Goal: Use online tool/utility: Utilize a website feature to perform a specific function

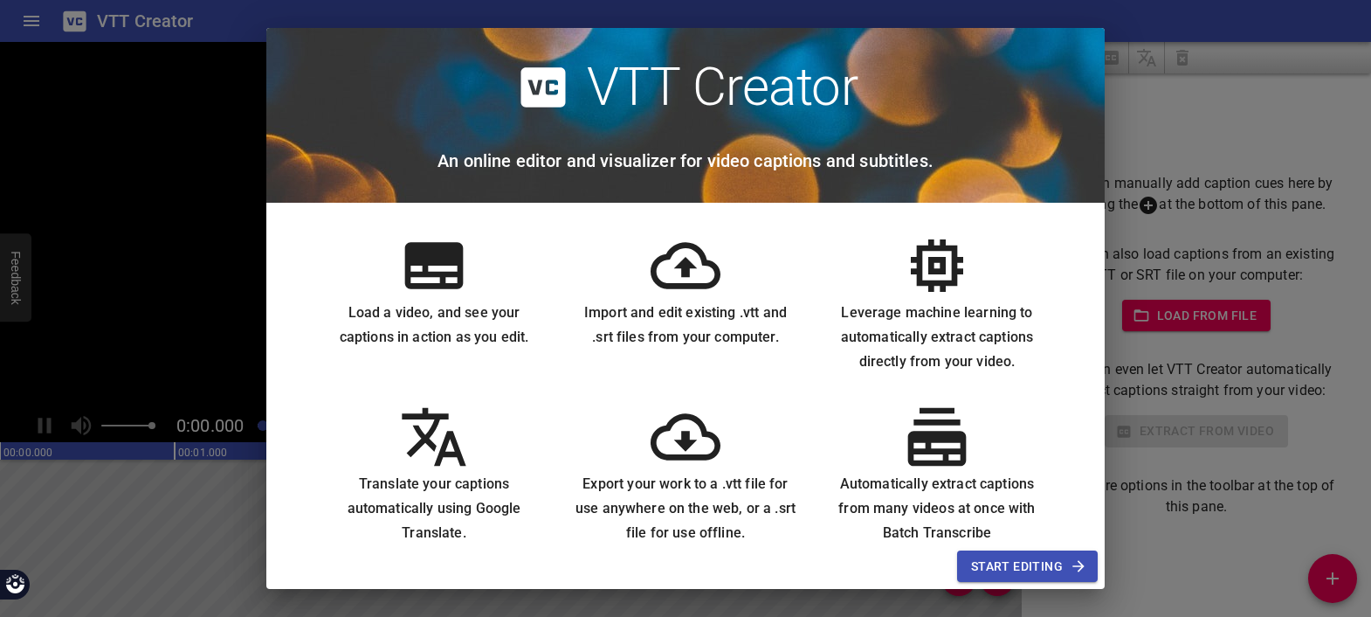
click at [1002, 572] on span "Start Editing" at bounding box center [1027, 567] width 113 height 22
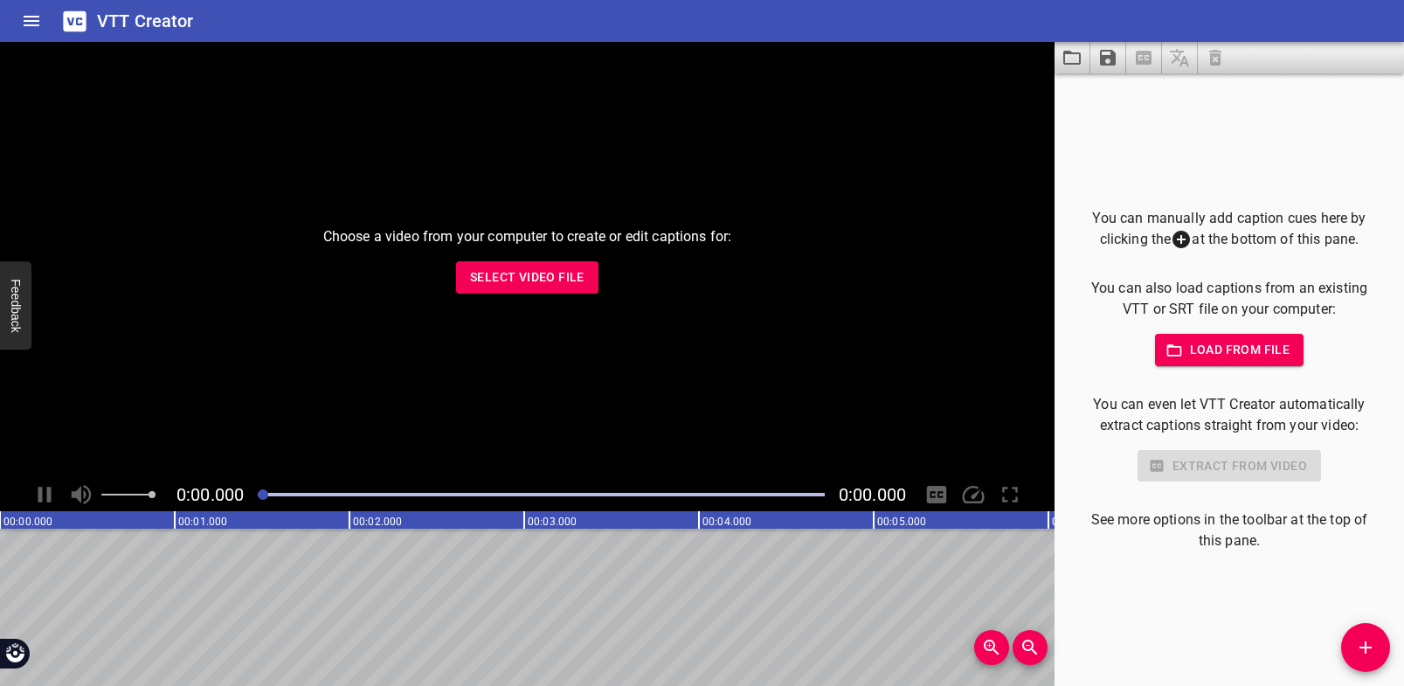
click at [531, 281] on span "Select Video File" at bounding box center [527, 277] width 114 height 22
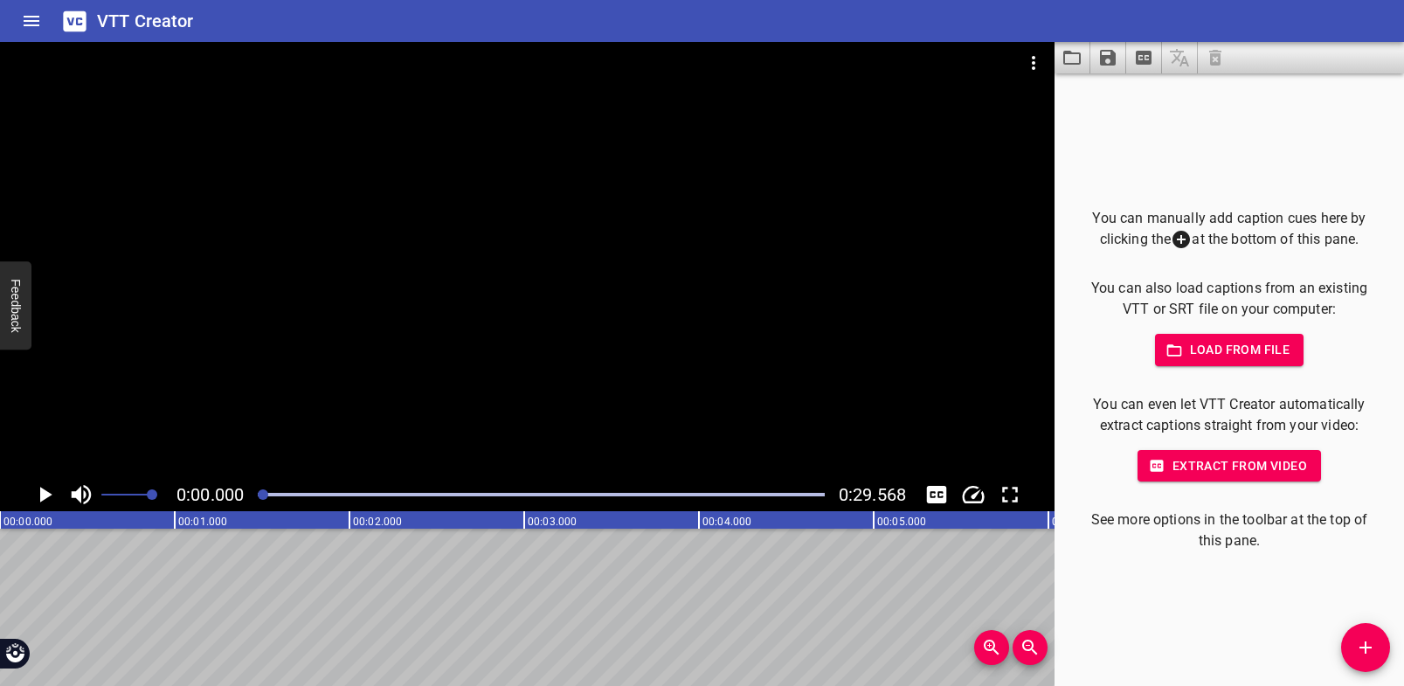
click at [45, 496] on icon "Play/Pause" at bounding box center [46, 495] width 12 height 16
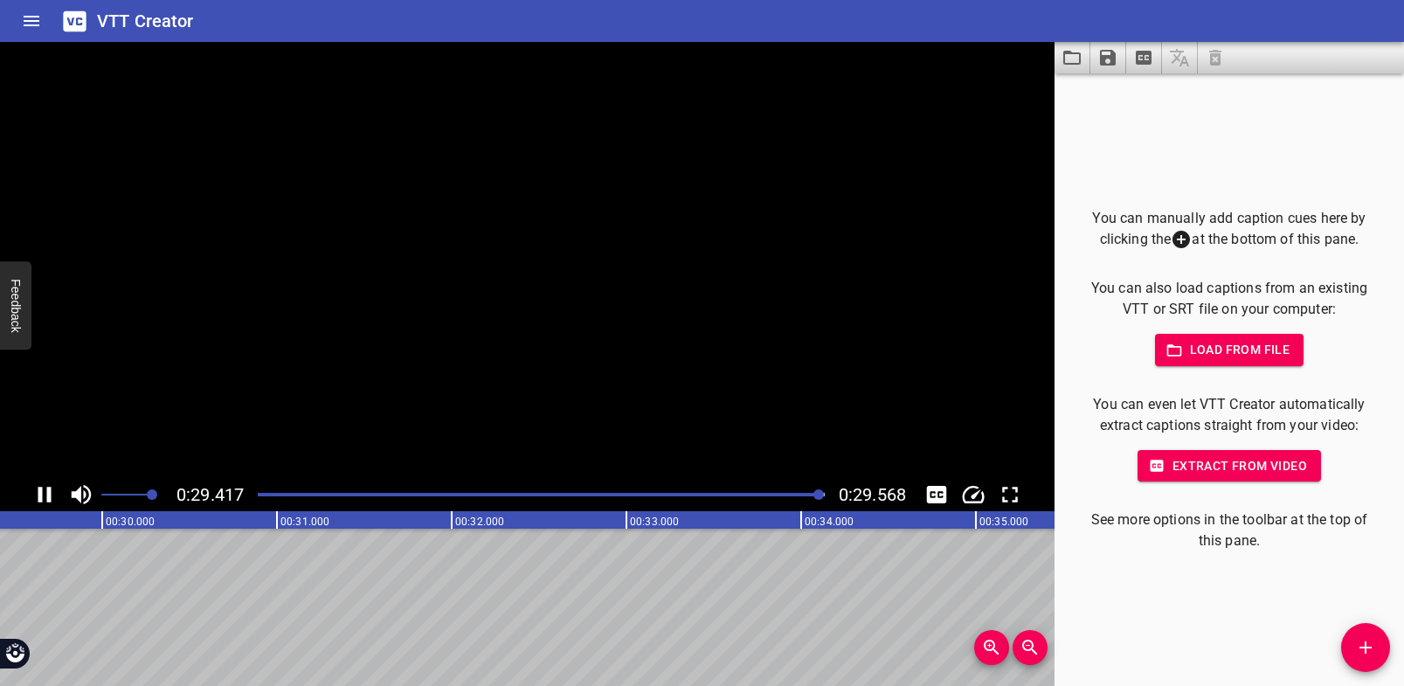
scroll to position [0, 5166]
click at [45, 495] on icon "Play/Pause" at bounding box center [46, 495] width 12 height 16
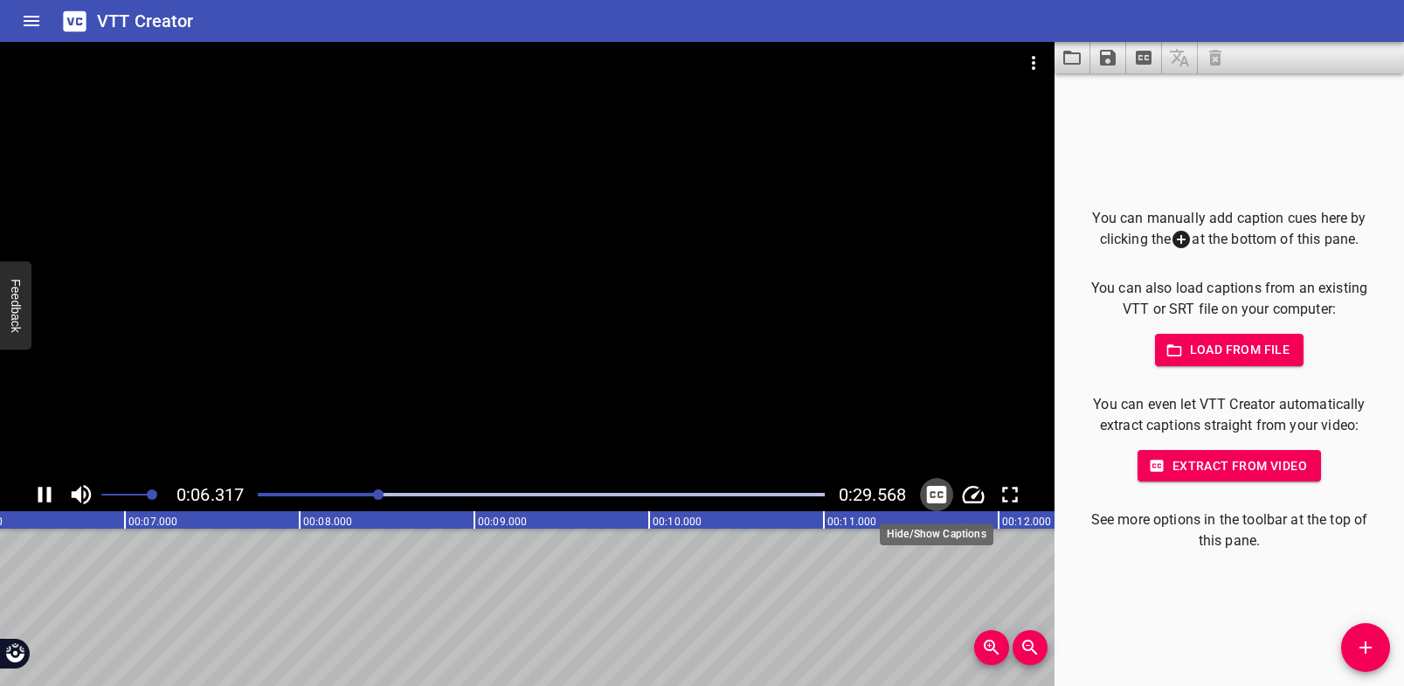
click at [943, 487] on icon "Toggle captions" at bounding box center [937, 494] width 20 height 17
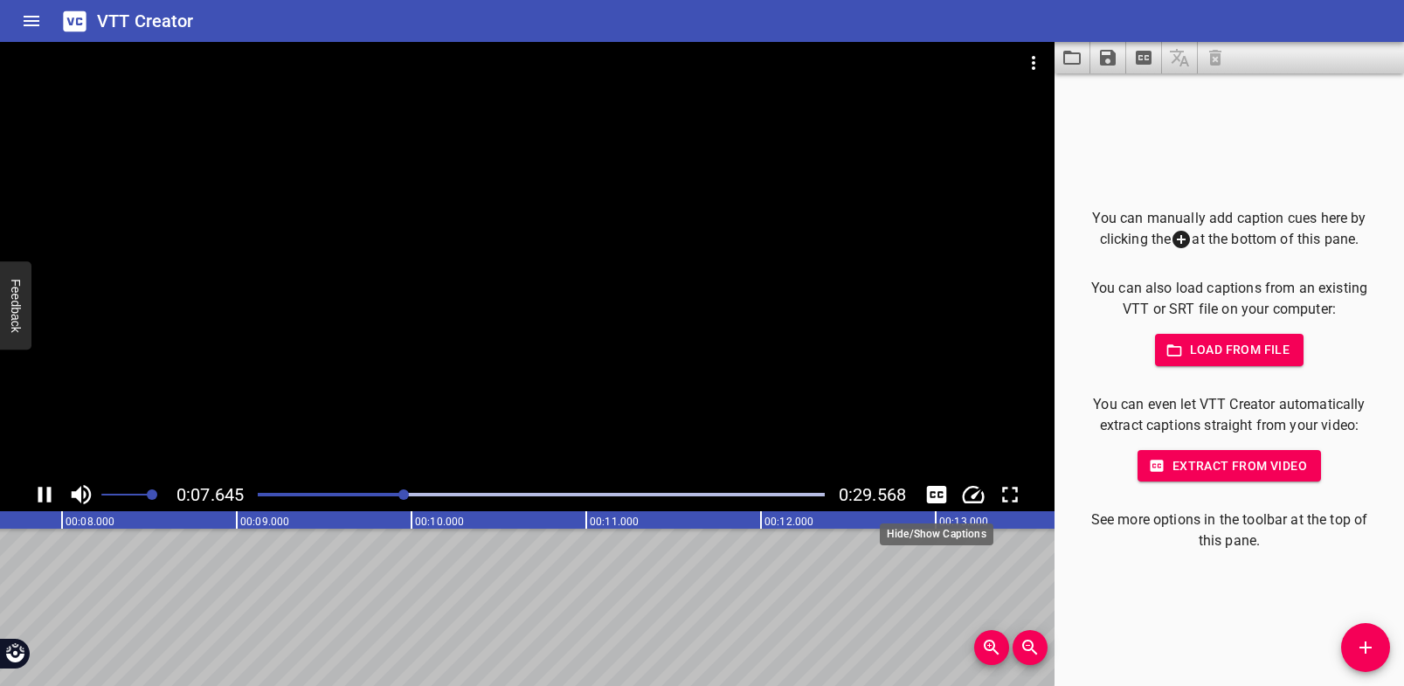
click at [937, 495] on icon "Toggle captions" at bounding box center [936, 494] width 26 height 26
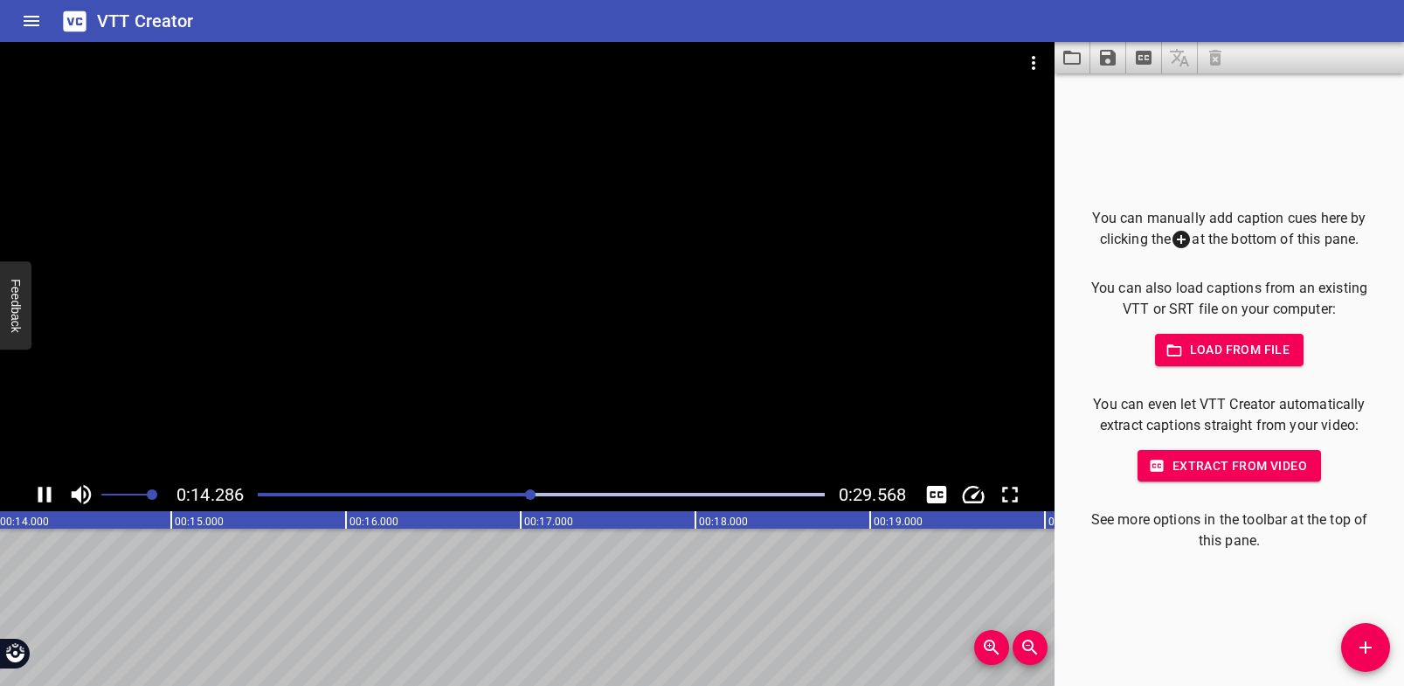
click at [264, 493] on div "Play progress" at bounding box center [248, 494] width 567 height 3
click at [936, 491] on icon "Toggle captions" at bounding box center [937, 494] width 20 height 17
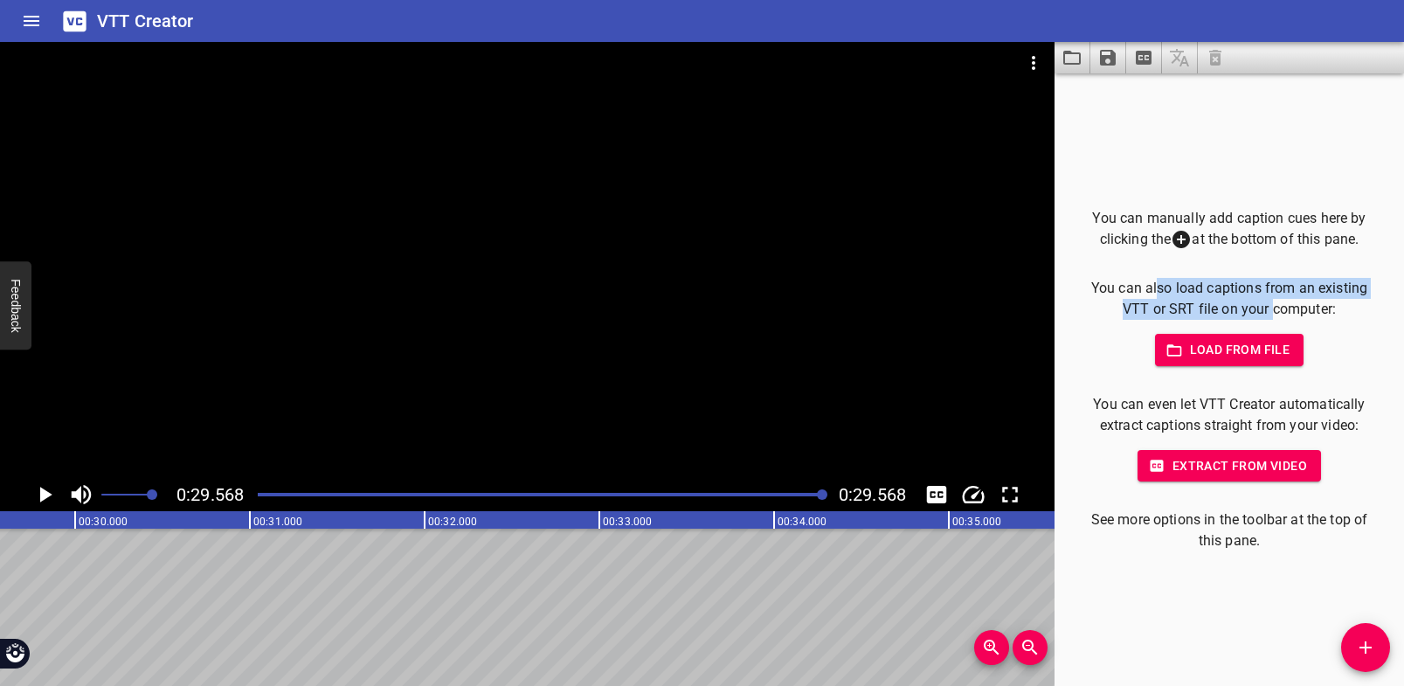
drag, startPoint x: 1159, startPoint y: 287, endPoint x: 1269, endPoint y: 302, distance: 111.1
click at [1269, 302] on p "You can also load captions from an existing VTT or SRT file on your computer:" at bounding box center [1229, 299] width 294 height 42
click at [1239, 234] on p "You can manually add caption cues here by clicking the at the bottom of this pa…" at bounding box center [1229, 229] width 294 height 43
click at [1180, 238] on icon at bounding box center [1181, 239] width 21 height 21
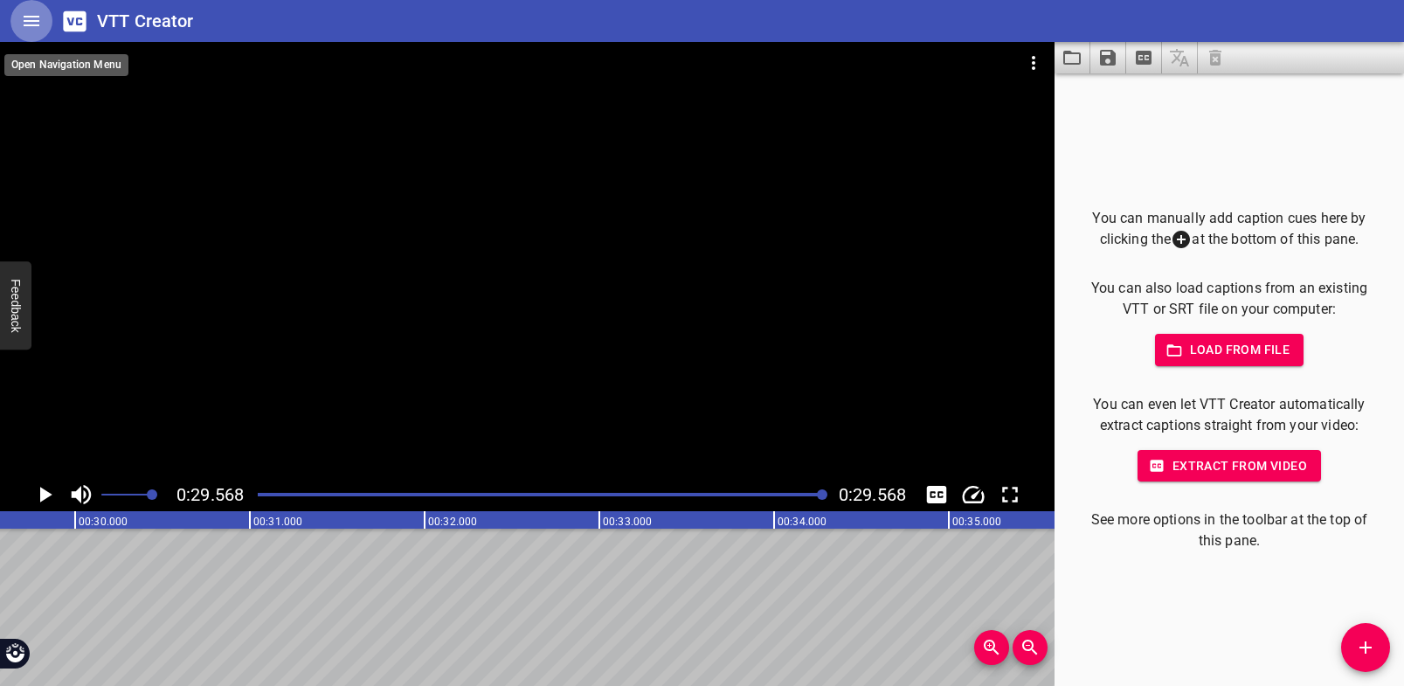
click at [33, 24] on icon "Home" at bounding box center [31, 20] width 21 height 21
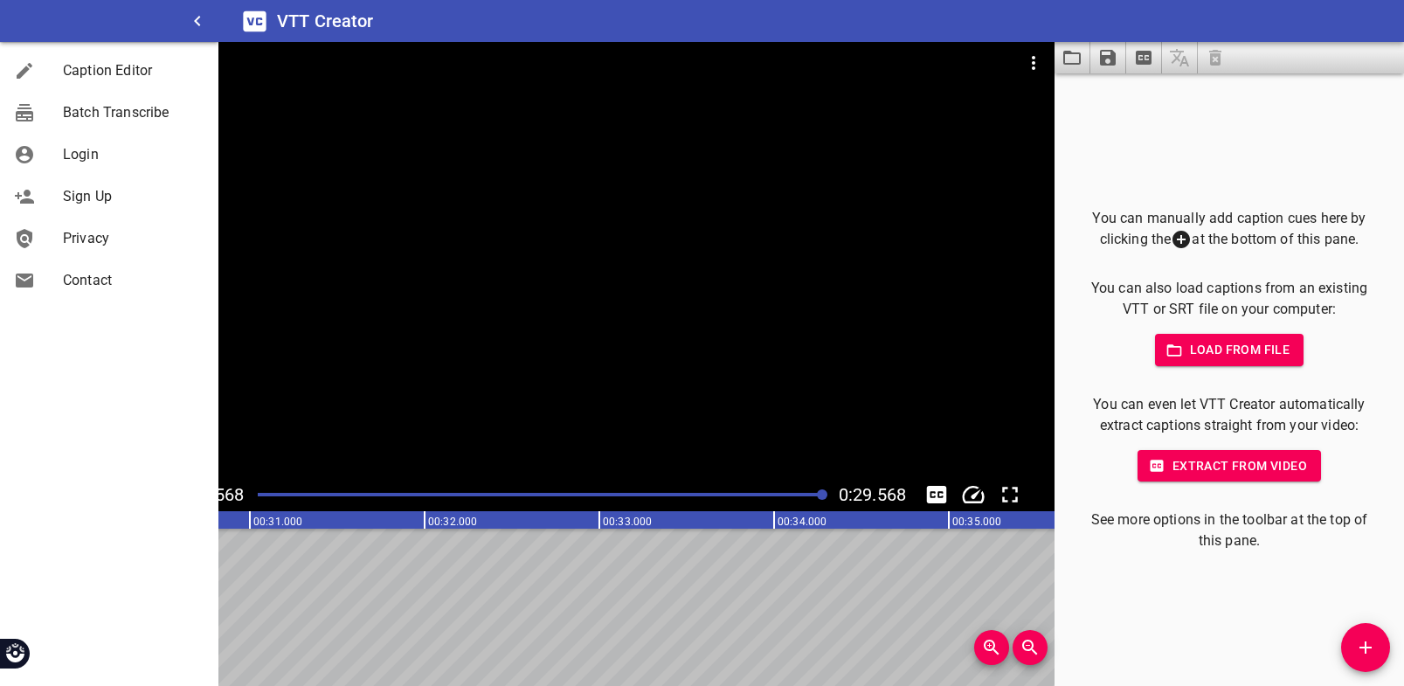
click at [103, 78] on span "Caption Editor" at bounding box center [134, 70] width 142 height 21
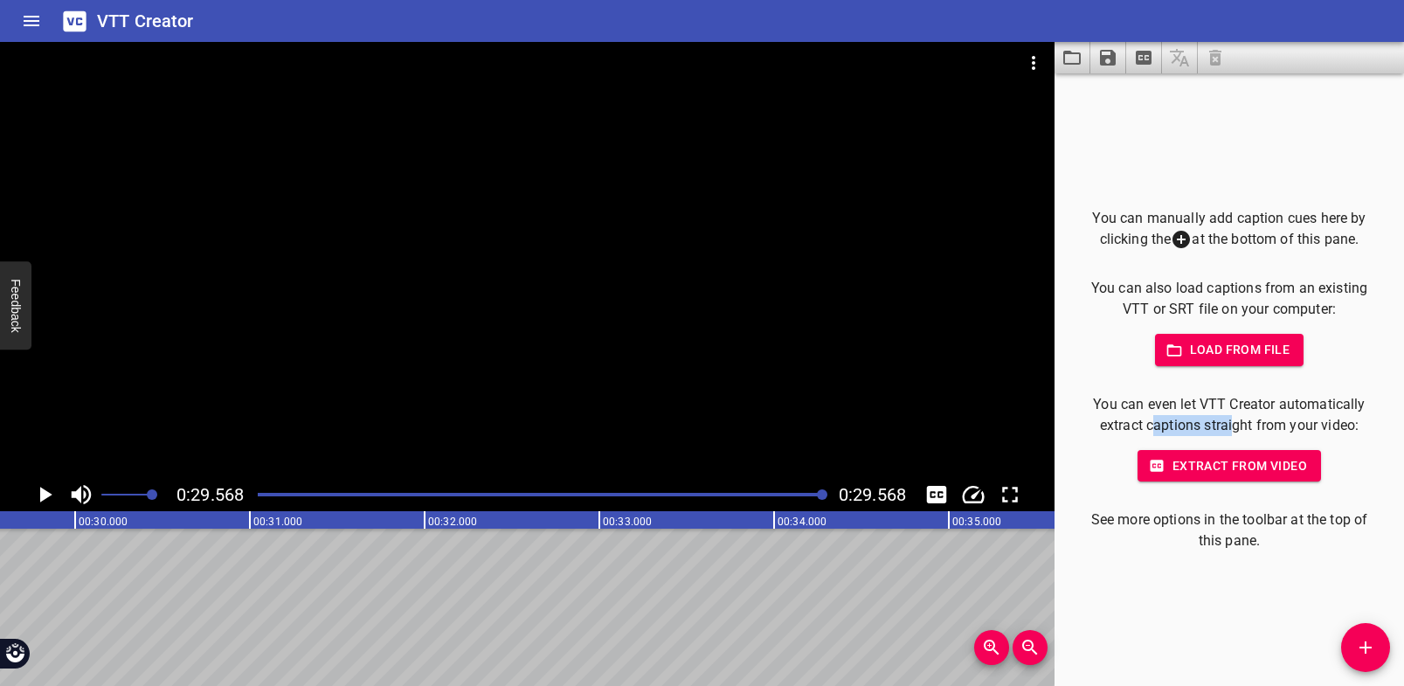
drag, startPoint x: 1157, startPoint y: 425, endPoint x: 1233, endPoint y: 419, distance: 76.2
click at [1233, 419] on p "You can even let VTT Creator automatically extract captions straight from your …" at bounding box center [1229, 415] width 294 height 42
click at [1224, 461] on span "Extract from video" at bounding box center [1228, 466] width 155 height 22
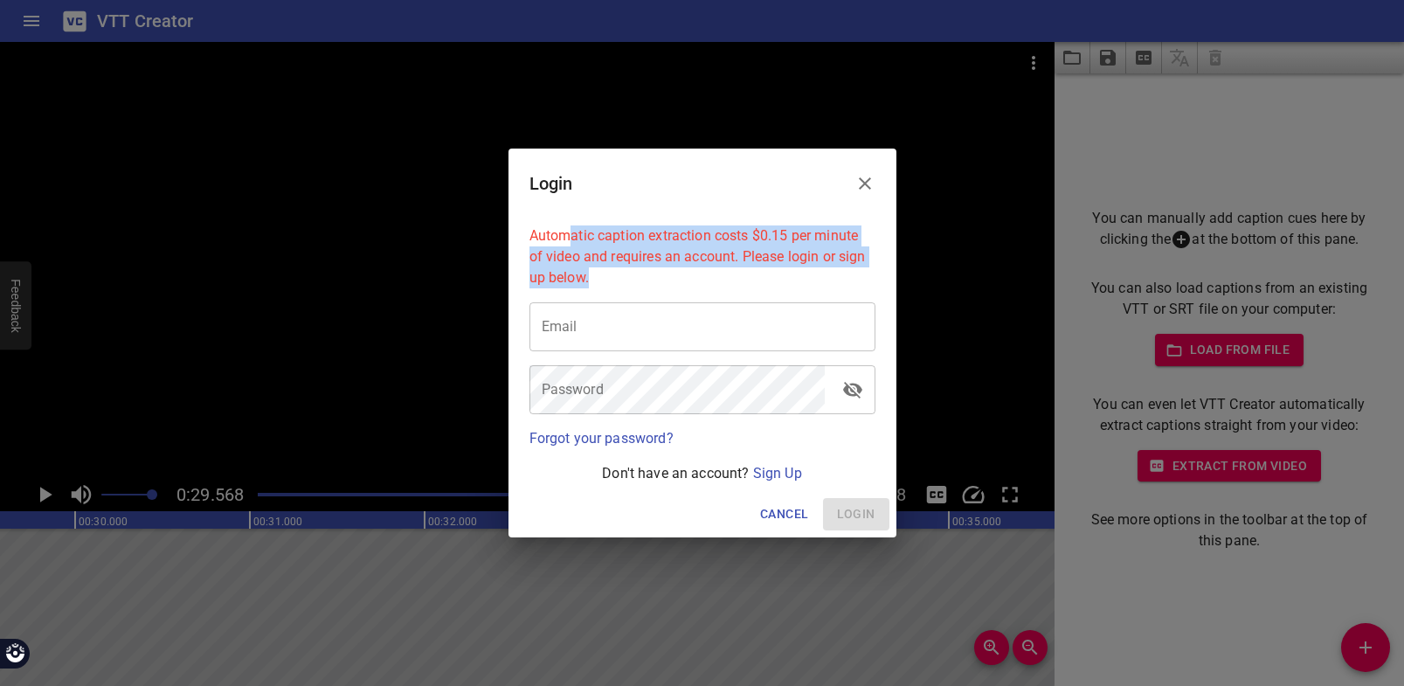
drag, startPoint x: 572, startPoint y: 233, endPoint x: 660, endPoint y: 279, distance: 98.5
click at [660, 279] on p "Automatic caption extraction costs $0.15 per minute of video and requires an ac…" at bounding box center [702, 256] width 346 height 63
